Goal: Task Accomplishment & Management: Use online tool/utility

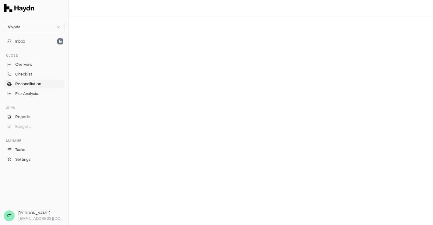
click at [39, 87] on link "Reconciliation" at bounding box center [34, 84] width 61 height 9
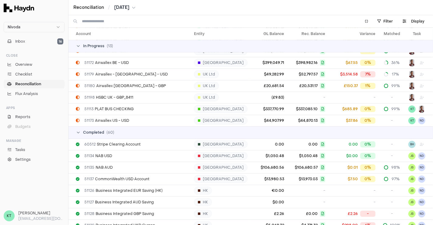
scroll to position [1430, 0]
click at [153, 117] on div "51173 Airwallex US - USD" at bounding box center [132, 119] width 113 height 5
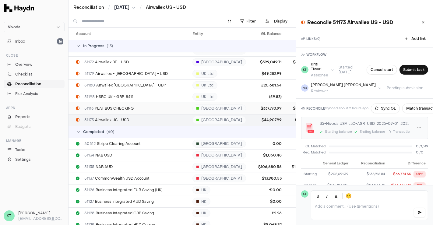
scroll to position [1430, 35]
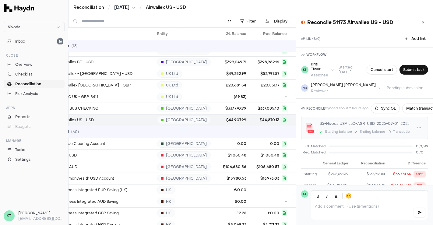
click at [379, 194] on div "😊" at bounding box center [369, 196] width 117 height 11
click at [414, 126] on html "Nivoda Inbox 16 Close Overview Checklist Reconciliation Flux Analysis Apps Repo…" at bounding box center [216, 112] width 433 height 225
click at [405, 156] on div "Delete" at bounding box center [400, 156] width 36 height 9
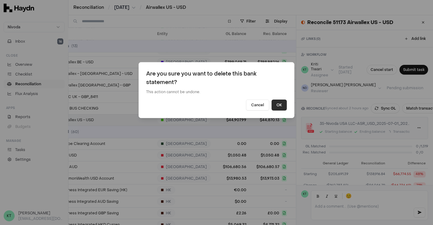
click at [286, 105] on button "OK" at bounding box center [278, 105] width 15 height 11
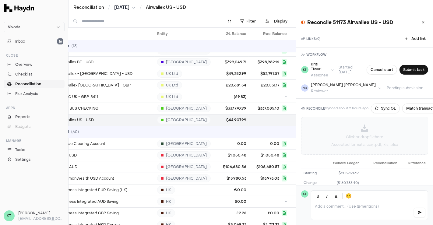
click at [409, 128] on div "Click or drop file here Accepted formats: .csv, .pdf, .xls, .xlsx" at bounding box center [364, 135] width 126 height 37
click at [249, 107] on td "$337,085.10" at bounding box center [269, 109] width 40 height 12
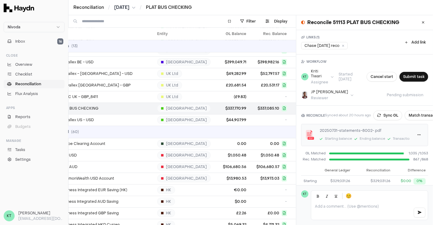
scroll to position [38, 0]
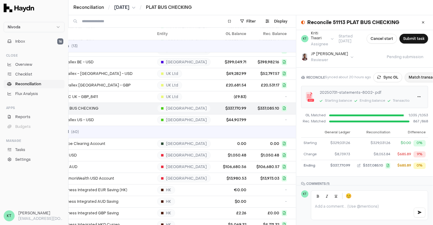
click at [418, 75] on button "Match transactions" at bounding box center [425, 77] width 43 height 10
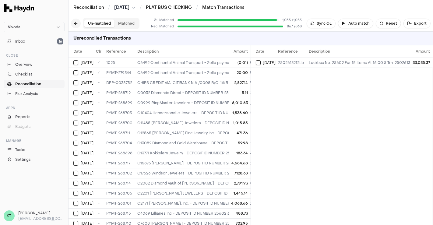
click at [77, 25] on button at bounding box center [76, 24] width 10 height 10
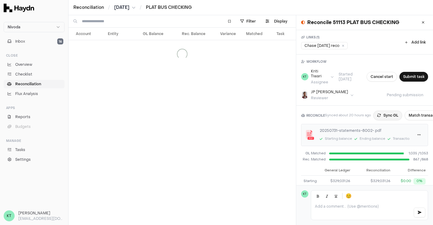
click at [381, 113] on button "Sync GL" at bounding box center [387, 115] width 29 height 10
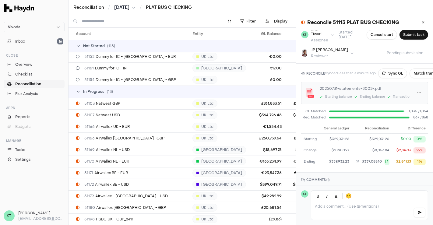
scroll to position [1371, 0]
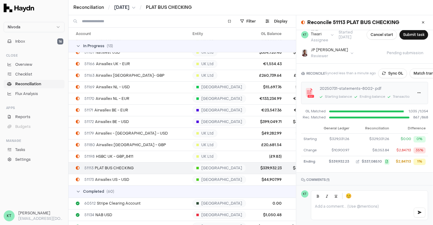
click at [123, 168] on span "51113 PLAT BUS CHECKING" at bounding box center [108, 168] width 49 height 5
click at [293, 168] on span "$337,085.10" at bounding box center [304, 168] width 22 height 5
click at [418, 25] on button at bounding box center [423, 23] width 10 height 10
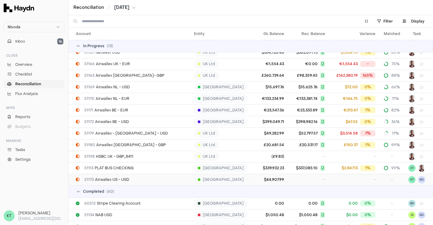
click at [310, 181] on td "-" at bounding box center [306, 180] width 41 height 12
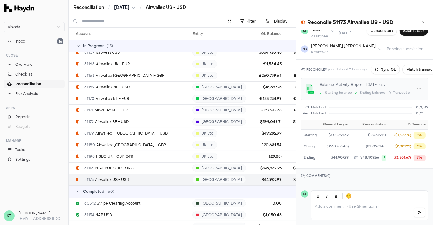
scroll to position [41, 0]
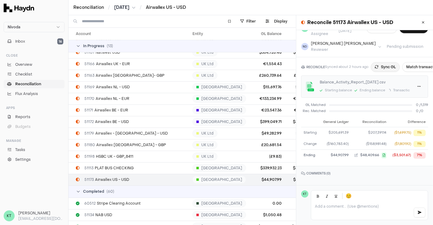
click at [389, 65] on button "Sync GL" at bounding box center [385, 67] width 29 height 10
click at [415, 89] on html "Nivoda Inbox 16 Close Overview Checklist Reconciliation Flux Analysis Apps Repo…" at bounding box center [216, 112] width 433 height 225
click at [400, 113] on div "Delete" at bounding box center [400, 114] width 36 height 9
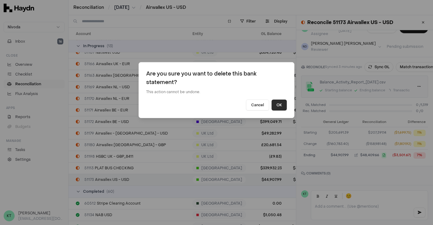
click at [275, 103] on button "OK" at bounding box center [278, 105] width 15 height 11
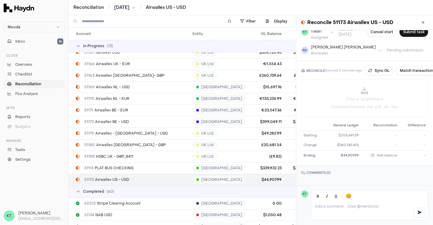
scroll to position [41, 0]
click at [411, 91] on div "Click or drop file here Accepted formats: .csv, .pdf, .xls, .xlsx" at bounding box center [364, 97] width 126 height 37
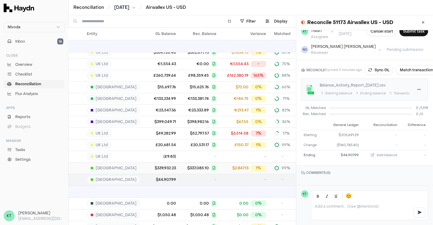
scroll to position [1371, 0]
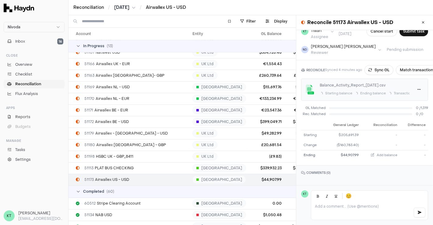
click at [129, 7] on span "[DATE]" at bounding box center [121, 8] width 15 height 6
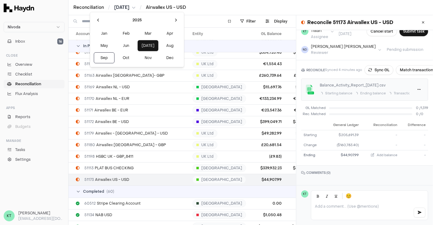
click at [222, 16] on html "Nivoda Inbox 16 Close Overview Checklist Reconciliation Flux Analysis Apps Repo…" at bounding box center [216, 112] width 433 height 225
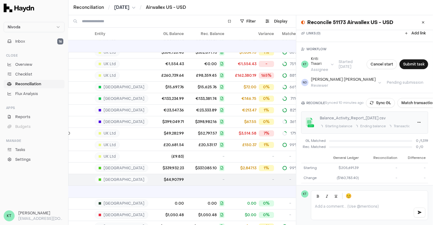
scroll to position [42, 0]
